Goal: Communication & Community: Answer question/provide support

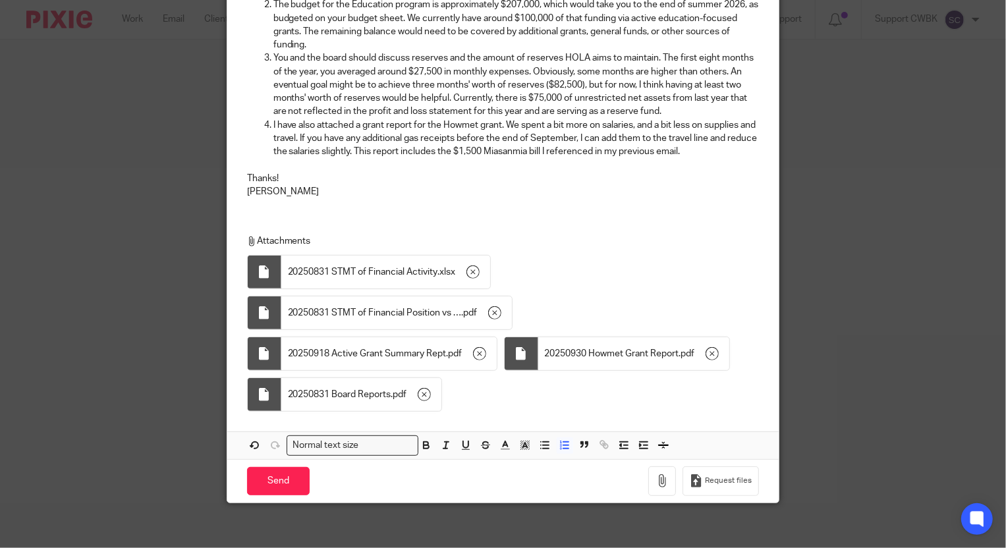
scroll to position [335, 0]
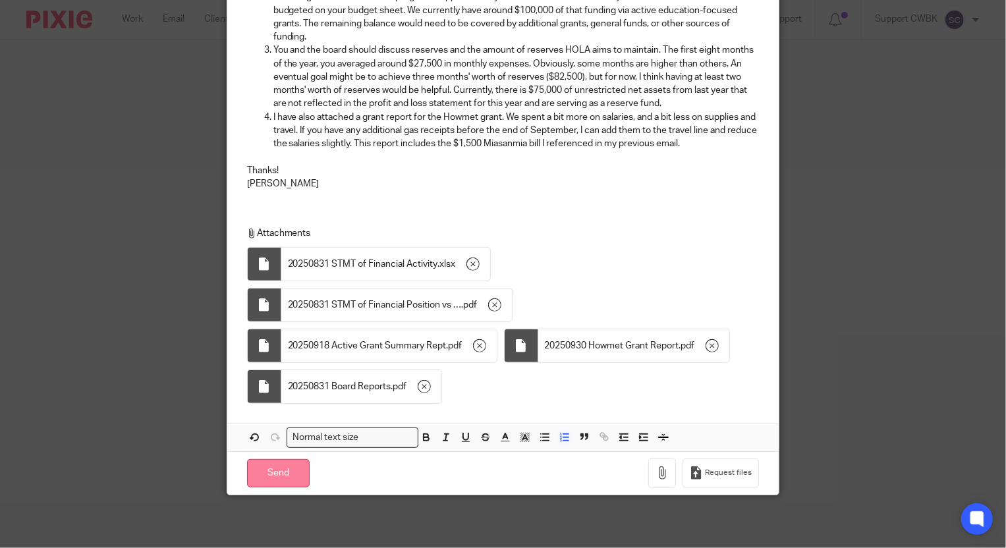
click at [283, 469] on input "Send" at bounding box center [278, 473] width 63 height 28
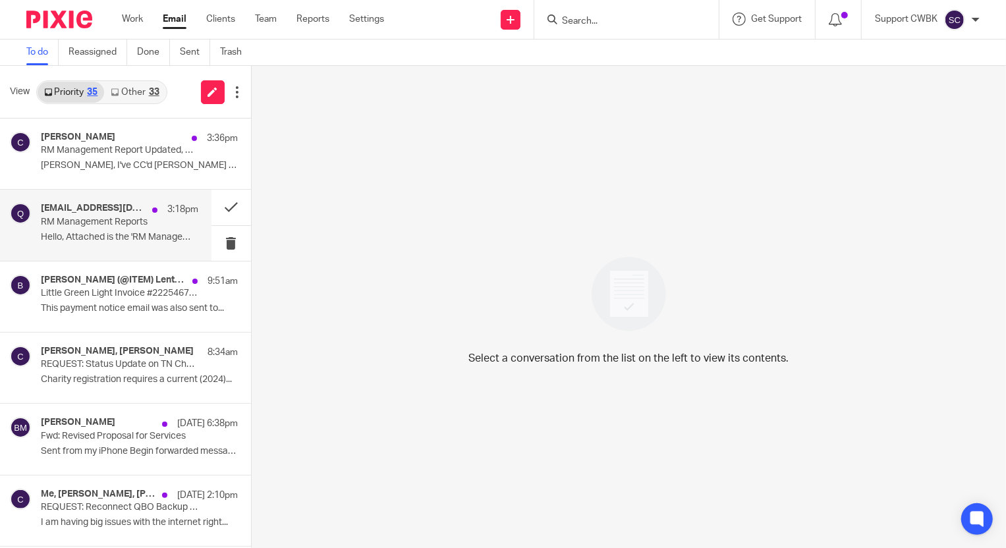
click at [106, 234] on p "Hello, Attached is the 'RM Management Report'..." at bounding box center [120, 237] width 158 height 11
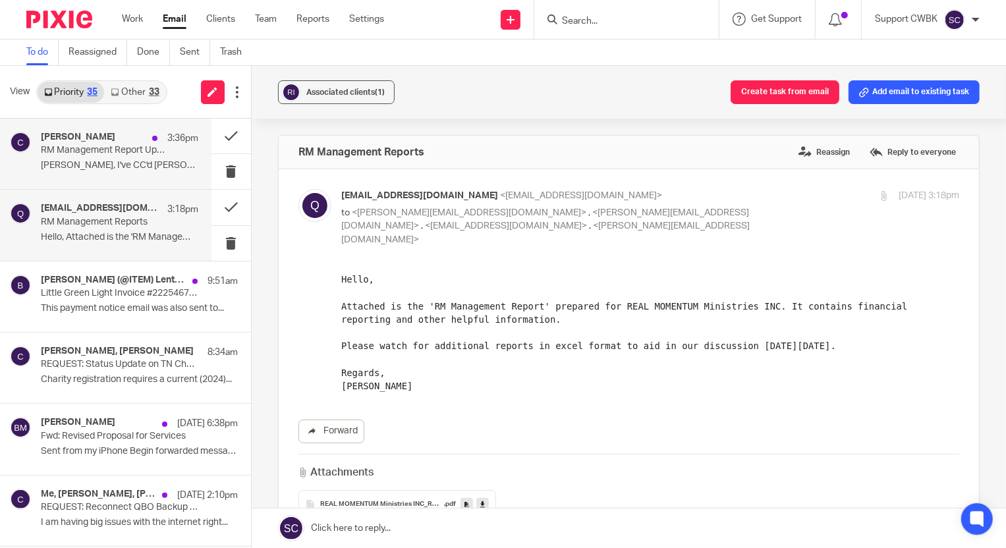
click at [98, 154] on p "RM Management Report Updated, Program Report, & Ask Keith Transaction List" at bounding box center [104, 150] width 126 height 11
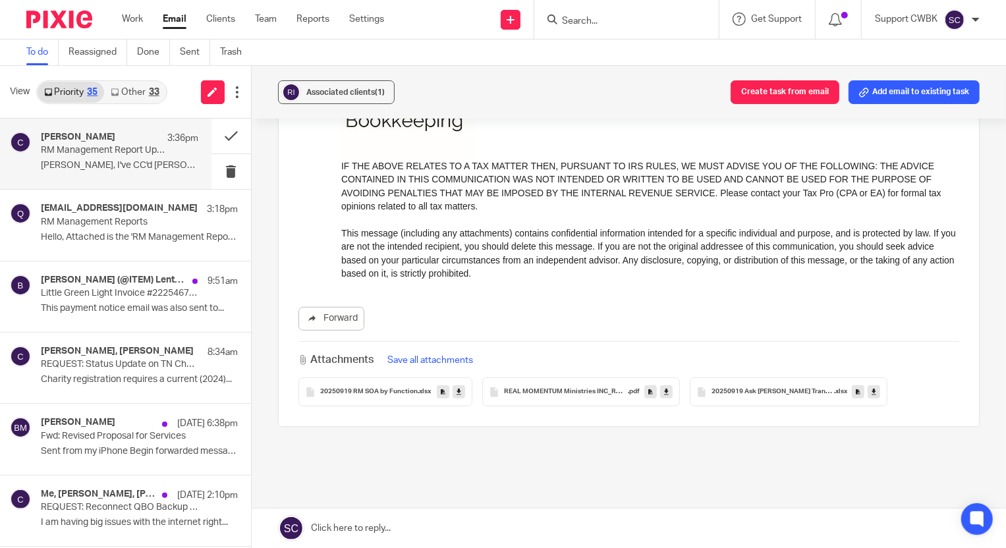
scroll to position [589, 0]
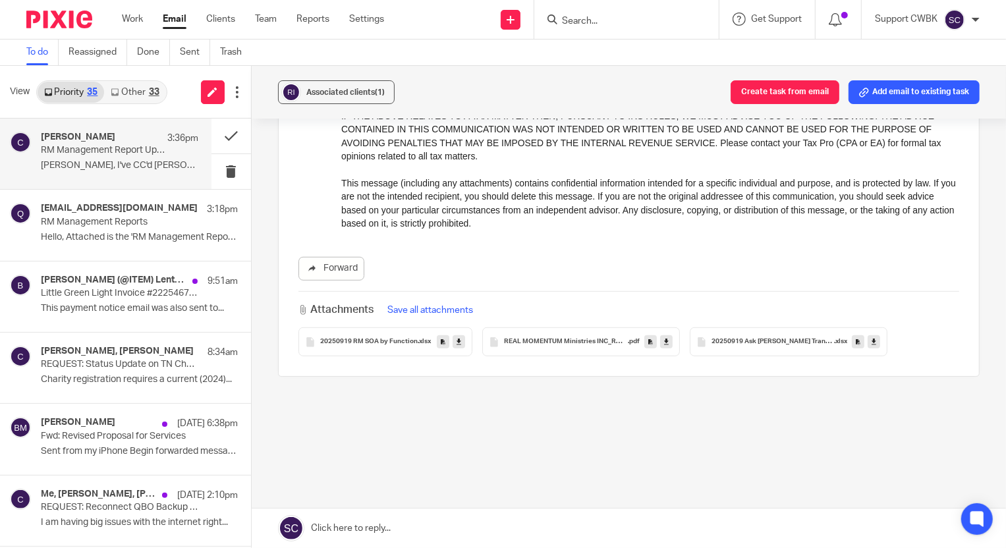
click at [127, 95] on link "Other 33" at bounding box center [134, 92] width 61 height 21
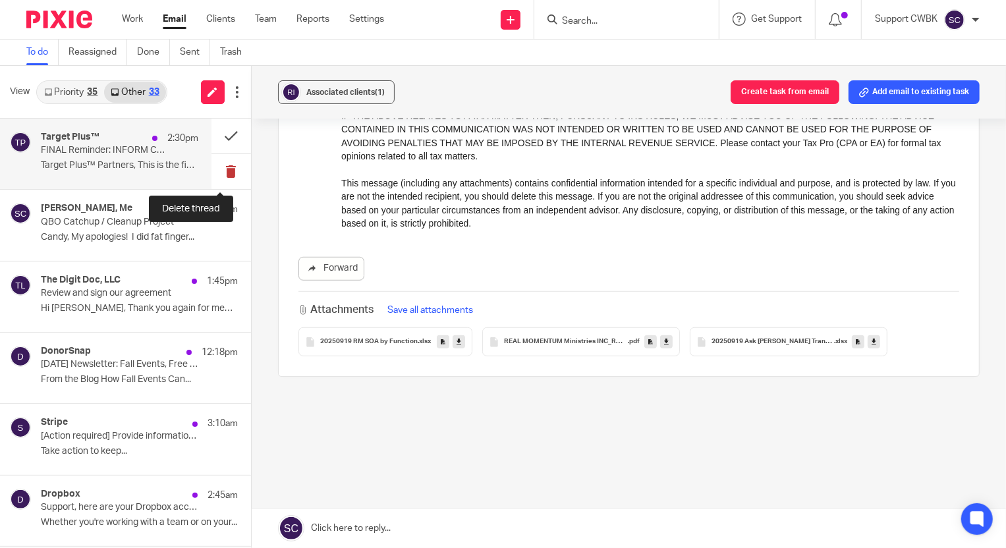
click at [224, 171] on button at bounding box center [232, 171] width 40 height 35
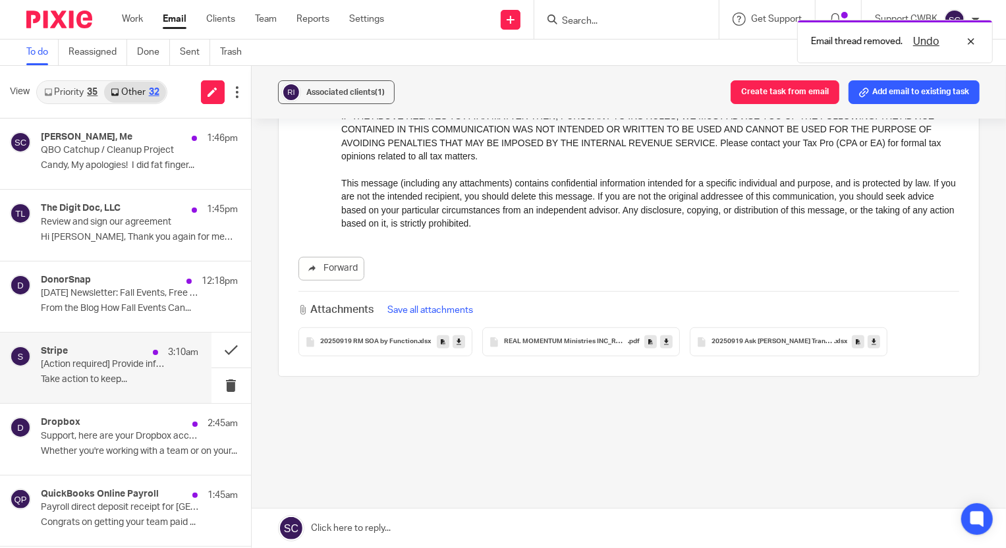
click at [84, 382] on p "Take action to keep..." at bounding box center [120, 379] width 158 height 11
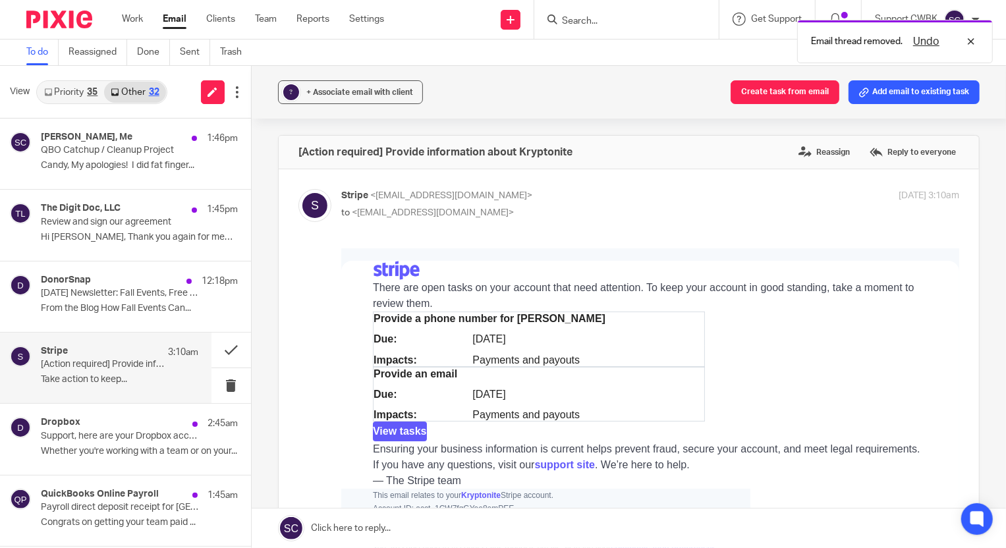
scroll to position [0, 0]
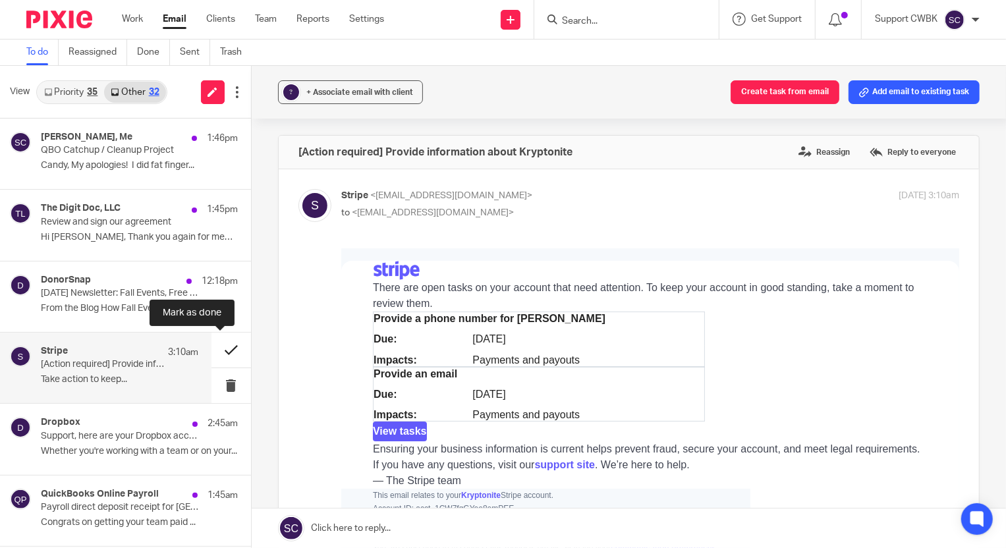
click at [219, 351] on button at bounding box center [232, 350] width 40 height 35
